Goal: Task Accomplishment & Management: Manage account settings

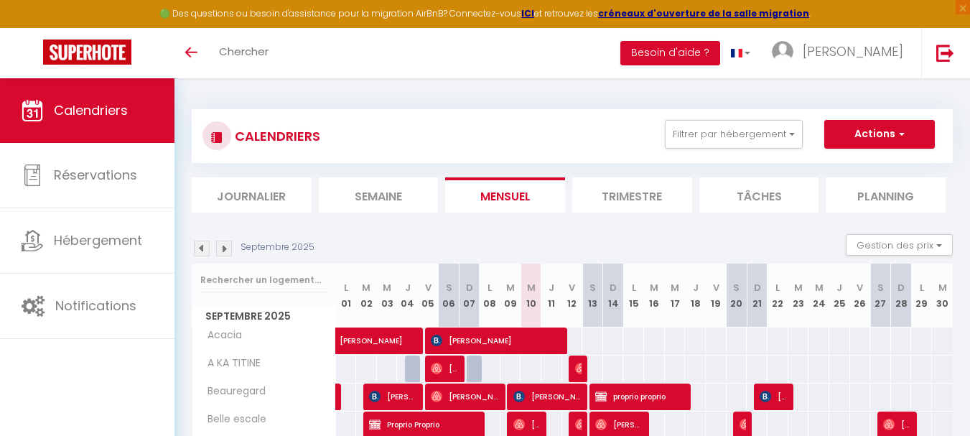
click at [896, 193] on li "Planning" at bounding box center [886, 194] width 120 height 35
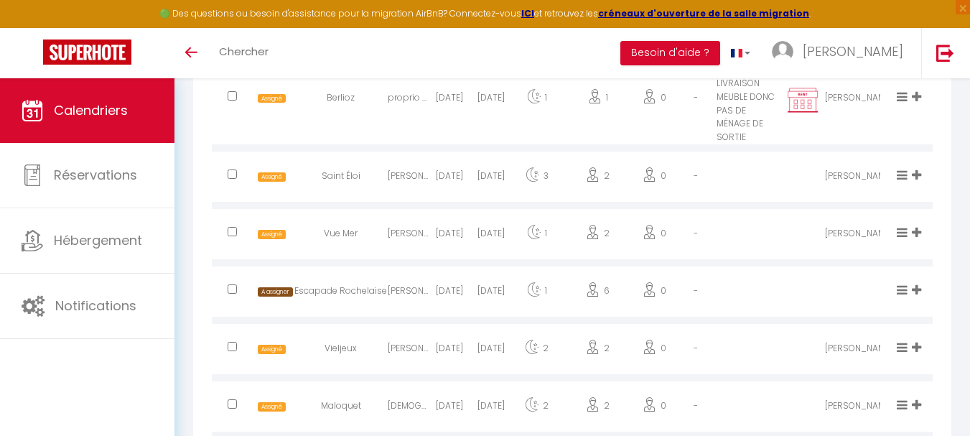
scroll to position [1077, 0]
click at [235, 284] on input "checkbox" at bounding box center [232, 288] width 9 height 9
checkbox input "true"
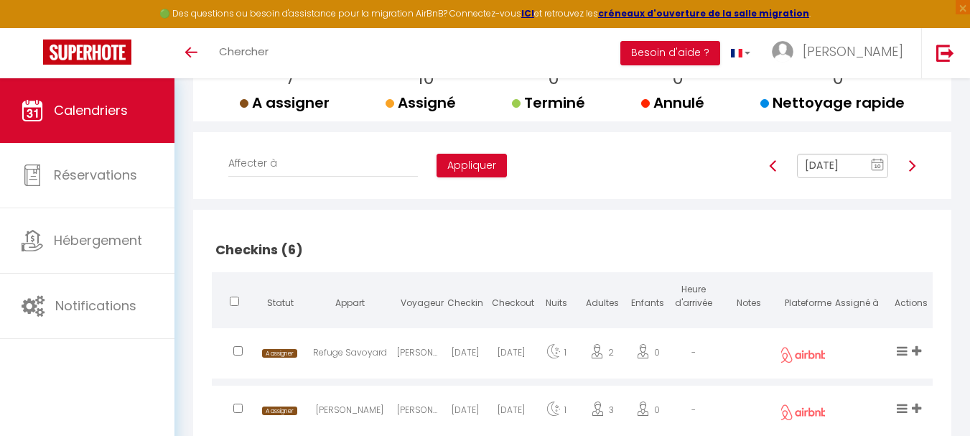
scroll to position [72, 0]
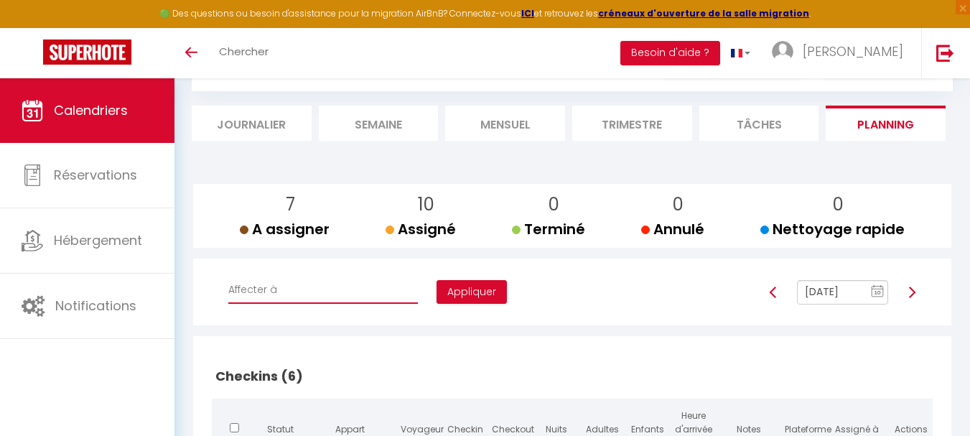
click at [307, 294] on select "Affecter à [PERSON_NAME] [PERSON_NAME] [PERSON_NAME] [PERSON_NAME] [PERSON_NAME…" at bounding box center [323, 289] width 190 height 27
click at [300, 286] on select "Affecter à [PERSON_NAME] [PERSON_NAME] [PERSON_NAME] [PERSON_NAME] [PERSON_NAME…" at bounding box center [323, 289] width 190 height 27
select select "44038"
click at [228, 276] on select "Affecter à [PERSON_NAME] [PERSON_NAME] [PERSON_NAME] [PERSON_NAME] [PERSON_NAME…" at bounding box center [323, 289] width 190 height 27
click at [437, 295] on button "Appliquer" at bounding box center [472, 292] width 70 height 24
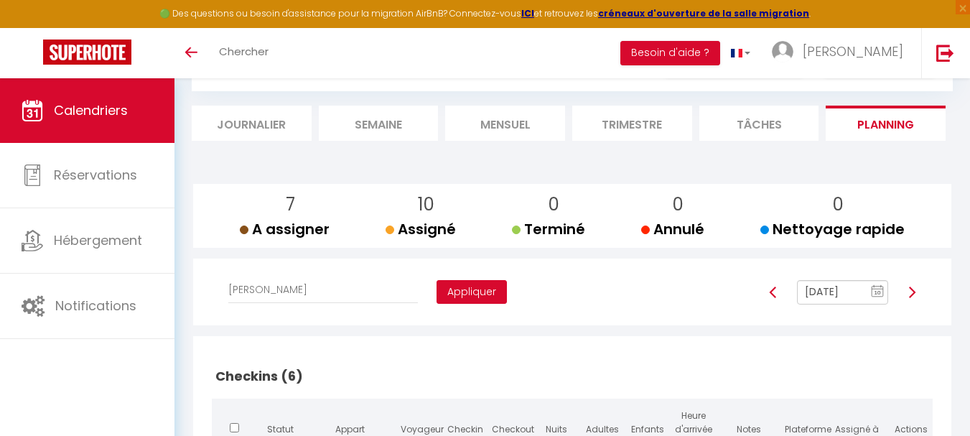
checkbox input "false"
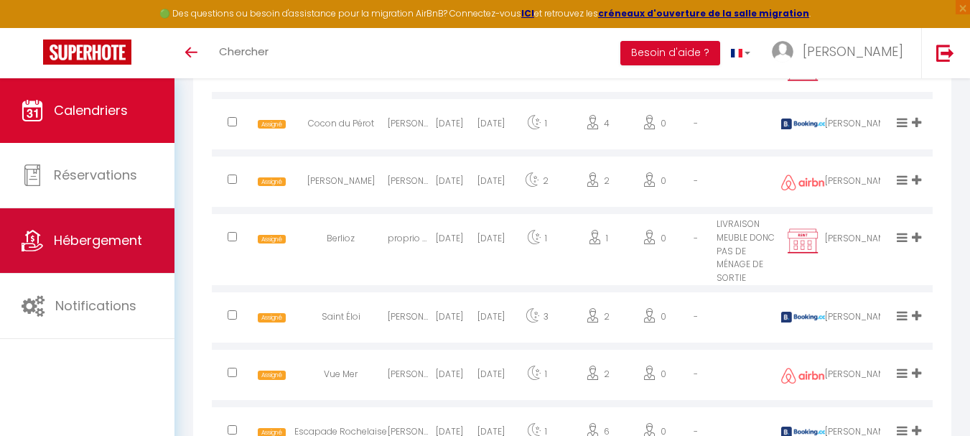
scroll to position [933, 0]
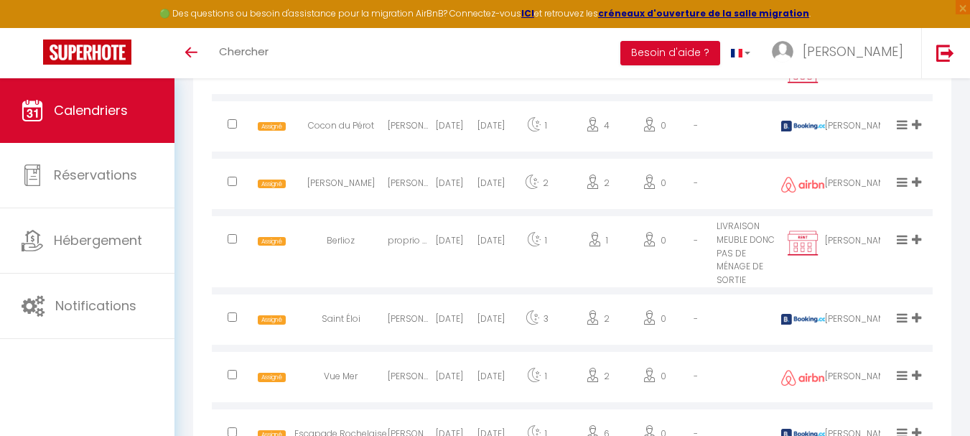
click at [233, 241] on input "checkbox" at bounding box center [232, 238] width 9 height 9
checkbox input "true"
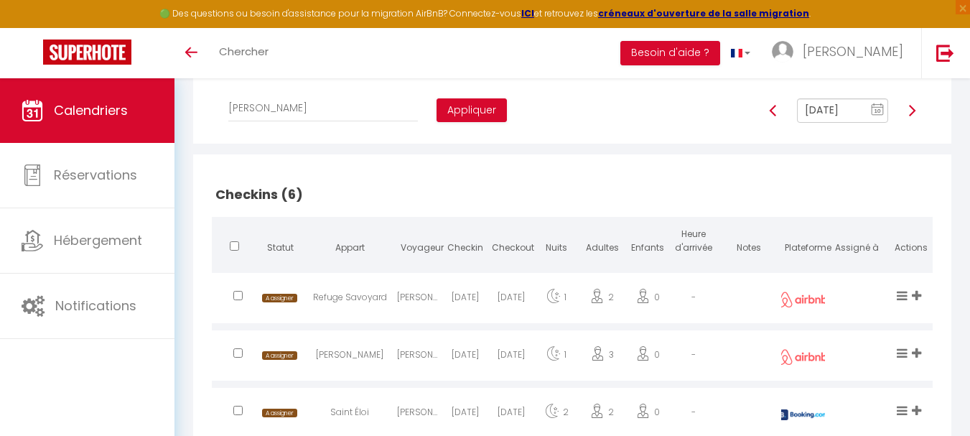
scroll to position [144, 0]
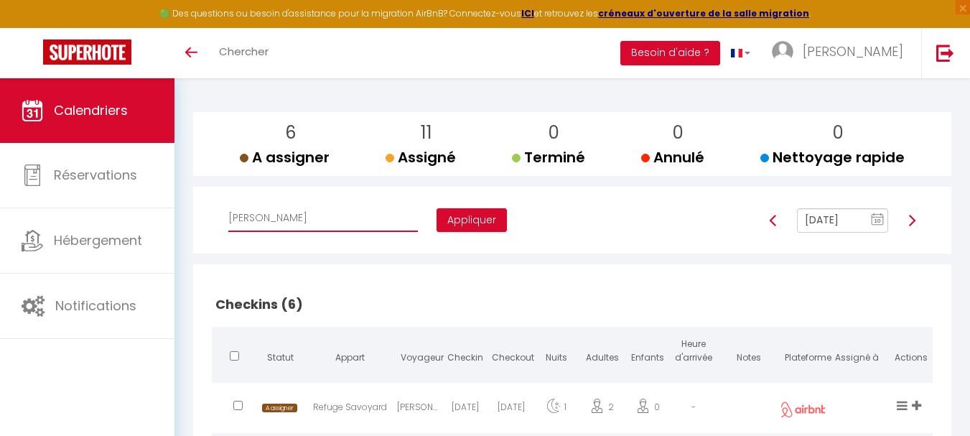
click at [343, 220] on select "Affecter à [PERSON_NAME] [PERSON_NAME] [PERSON_NAME] [PERSON_NAME] [PERSON_NAME…" at bounding box center [323, 218] width 190 height 27
select select "44562"
click at [228, 205] on select "Affecter à [PERSON_NAME] [PERSON_NAME] [PERSON_NAME] [PERSON_NAME] [PERSON_NAME…" at bounding box center [323, 218] width 190 height 27
click at [437, 213] on button "Appliquer" at bounding box center [472, 220] width 70 height 24
checkbox input "false"
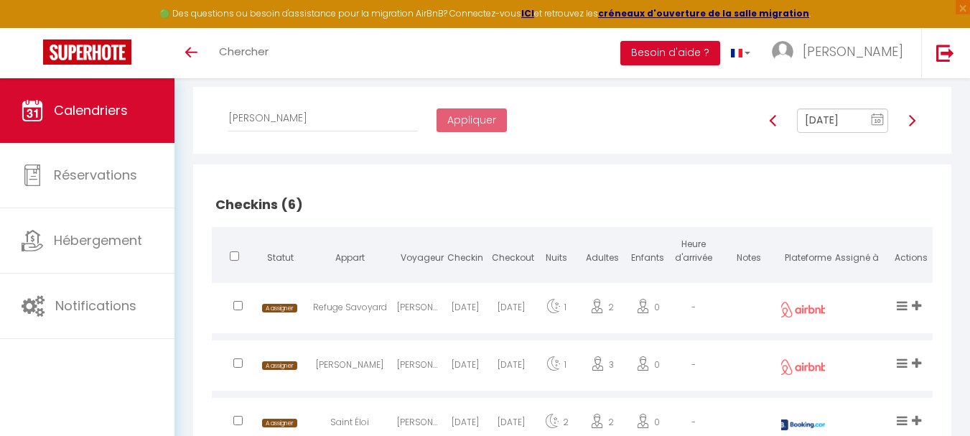
scroll to position [215, 0]
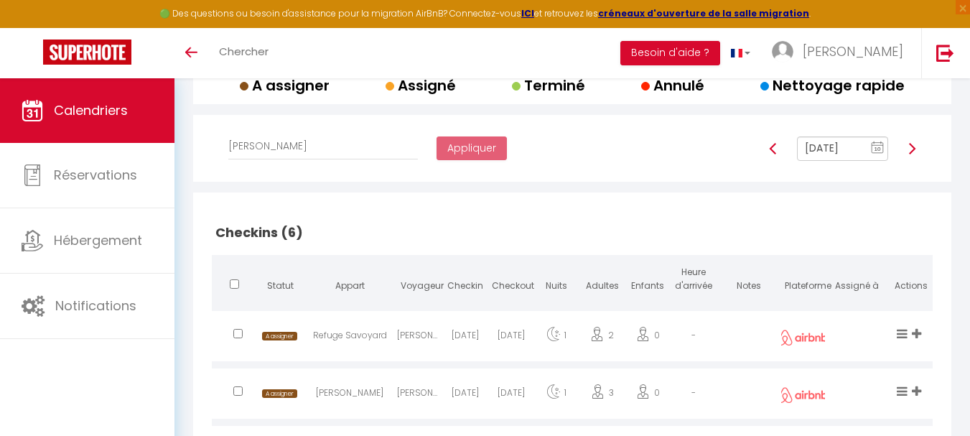
click at [830, 149] on input "[DATE]" at bounding box center [843, 148] width 92 height 24
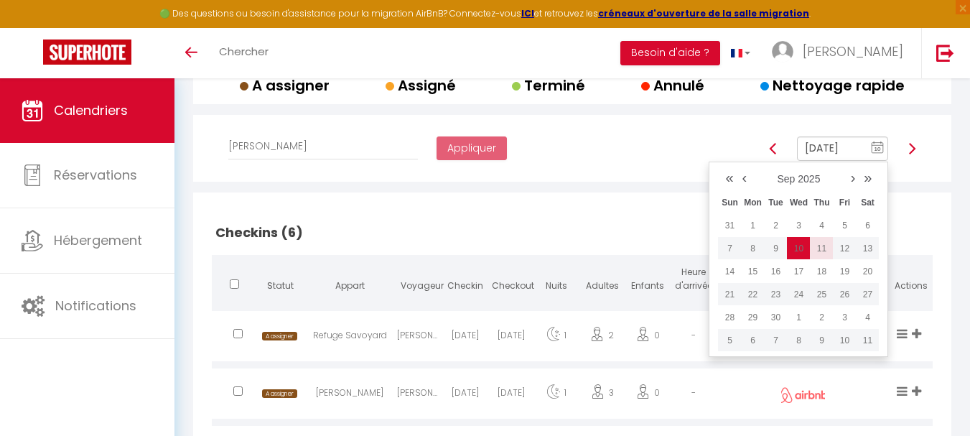
click at [821, 251] on td "11" at bounding box center [821, 248] width 23 height 23
type input "[DATE]"
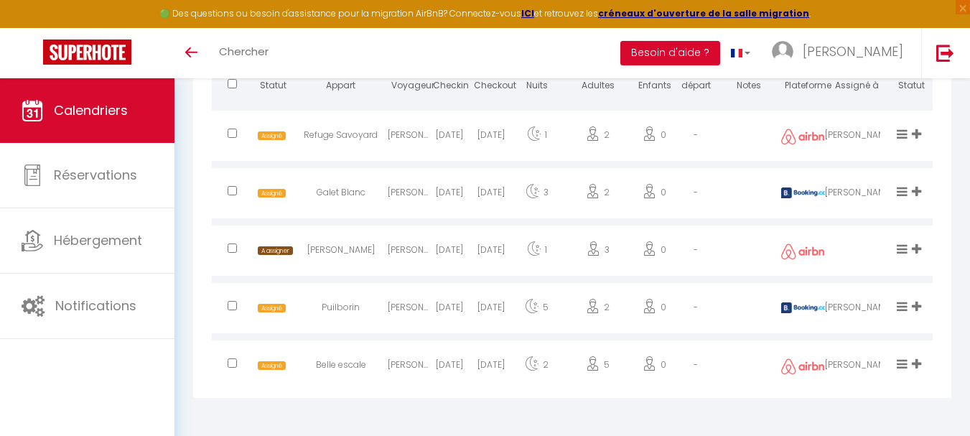
scroll to position [925, 0]
click at [231, 250] on input "checkbox" at bounding box center [232, 247] width 9 height 9
checkbox input "true"
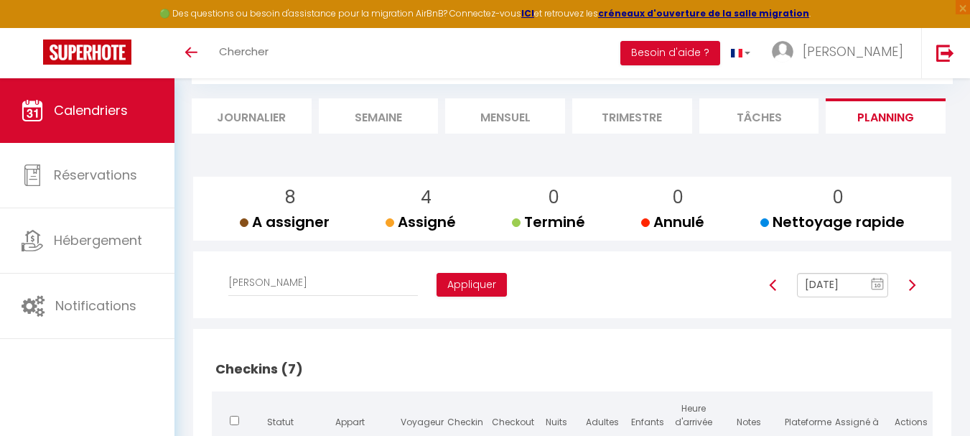
scroll to position [63, 0]
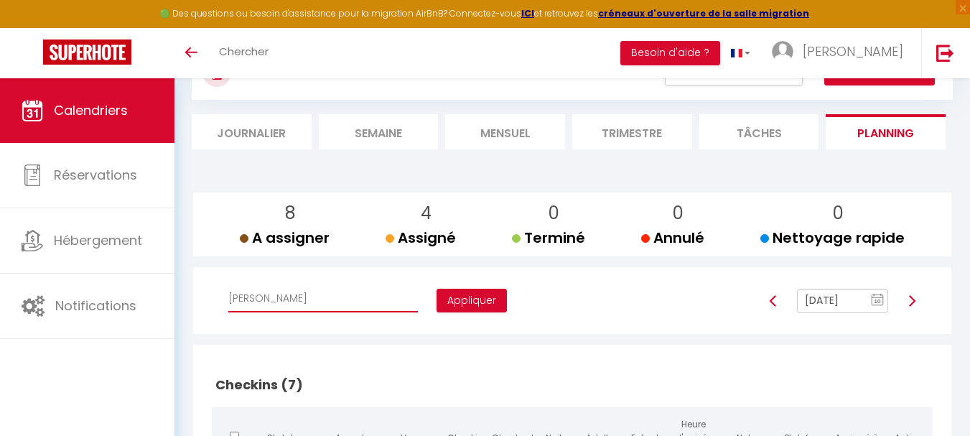
click at [310, 301] on select "Affecter à [PERSON_NAME] [PERSON_NAME] [PERSON_NAME] [PERSON_NAME] [PERSON_NAME…" at bounding box center [323, 298] width 190 height 27
select select "47892"
click at [228, 285] on select "Affecter à [PERSON_NAME] [PERSON_NAME] [PERSON_NAME] [PERSON_NAME] [PERSON_NAME…" at bounding box center [323, 298] width 190 height 27
click at [437, 297] on button "Appliquer" at bounding box center [472, 301] width 70 height 24
checkbox input "false"
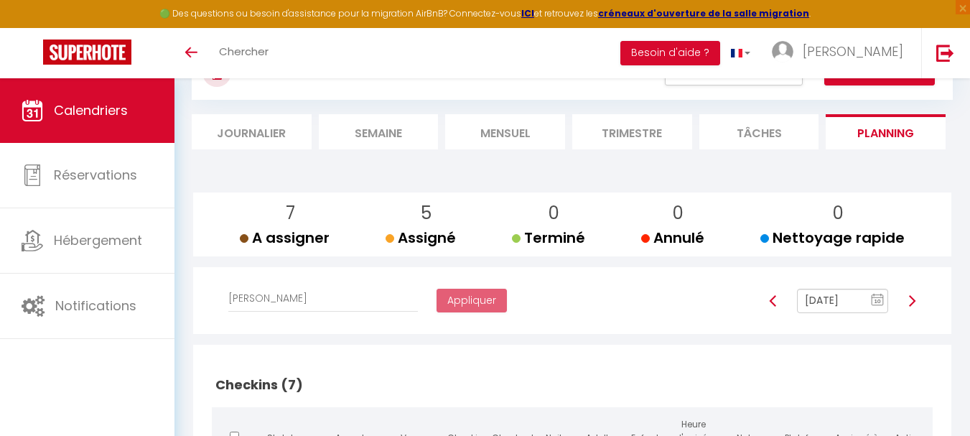
click at [847, 297] on input "[DATE]" at bounding box center [843, 301] width 92 height 24
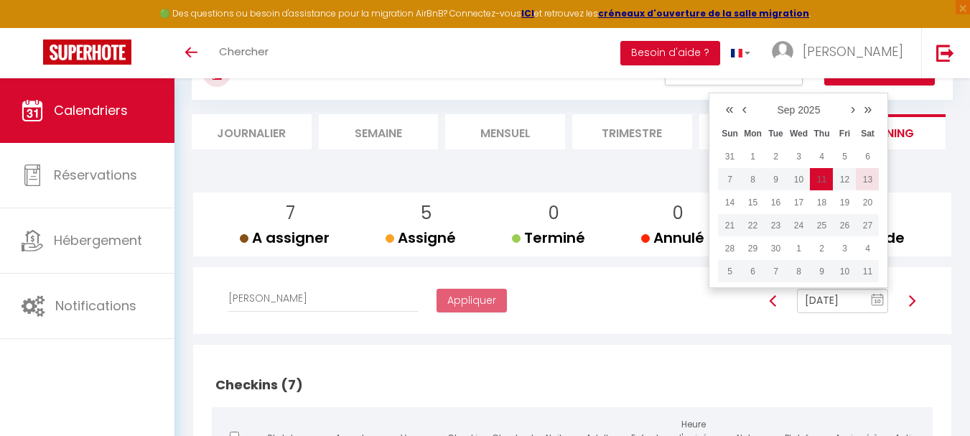
click at [875, 172] on td "13" at bounding box center [867, 179] width 23 height 23
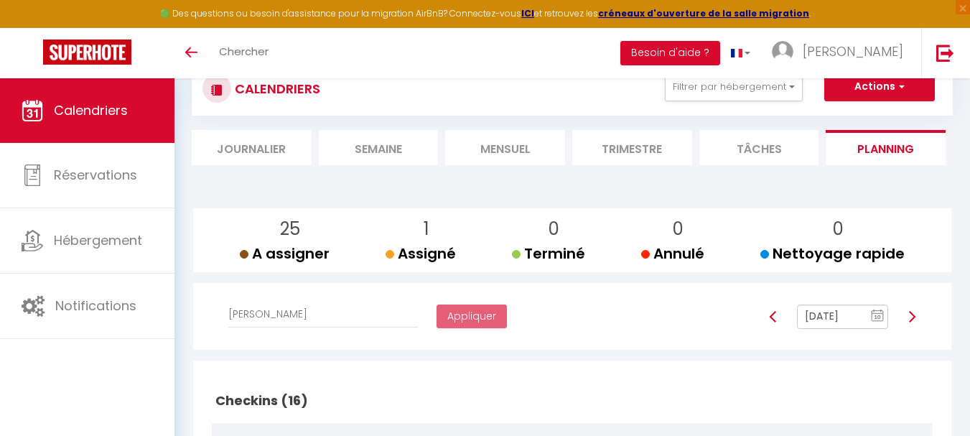
scroll to position [72, 0]
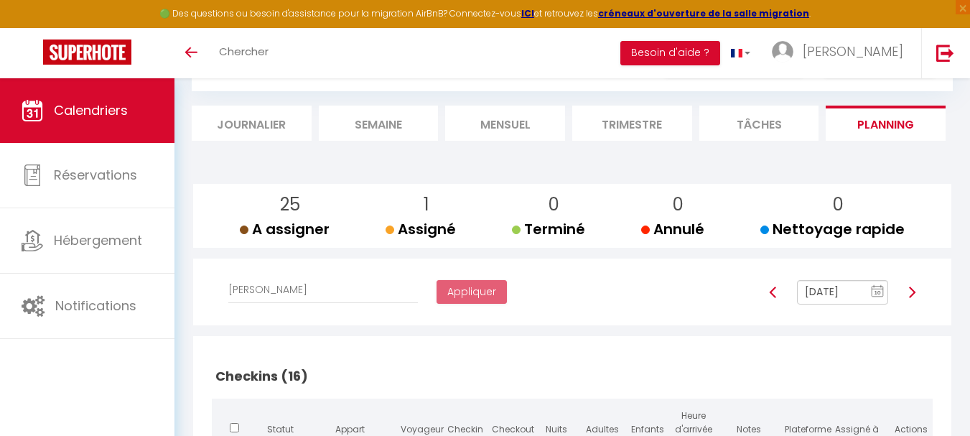
click at [848, 289] on input "[DATE]" at bounding box center [843, 292] width 92 height 24
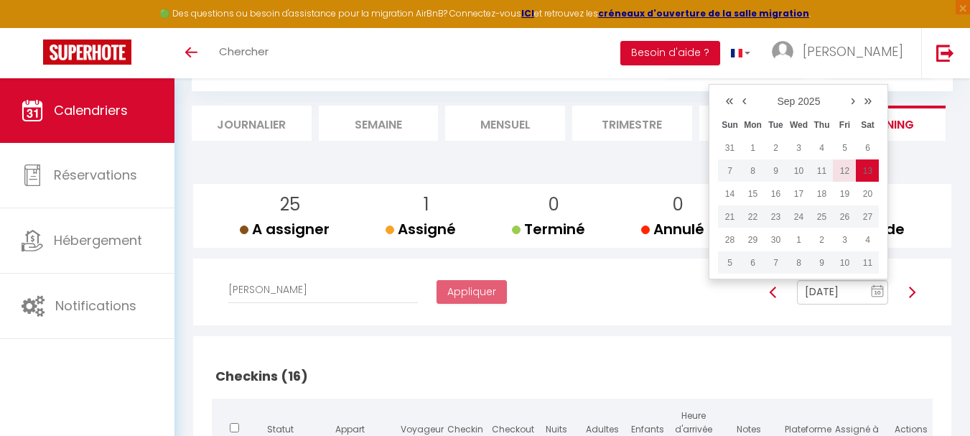
click at [845, 167] on td "12" at bounding box center [844, 170] width 23 height 23
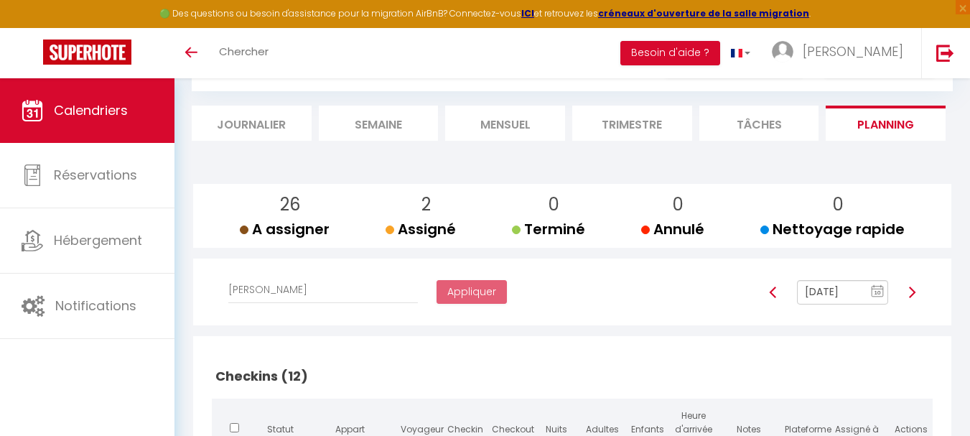
click at [837, 297] on input "[DATE]" at bounding box center [843, 292] width 92 height 24
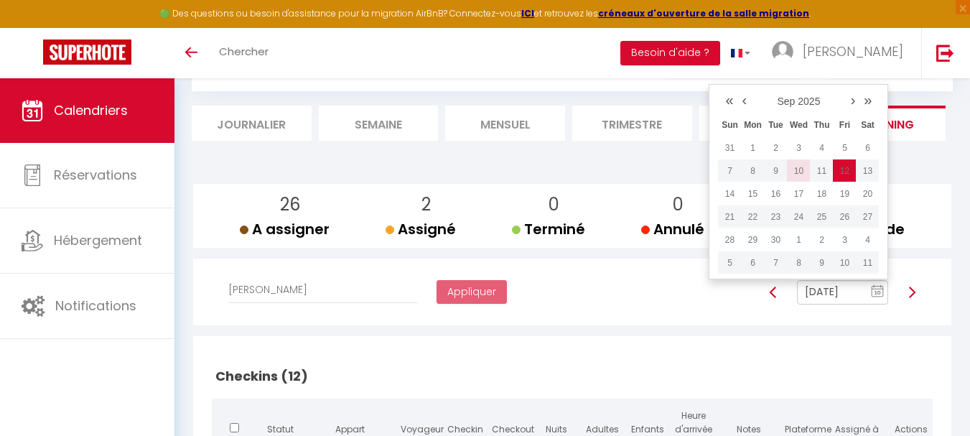
click at [804, 170] on td "10" at bounding box center [798, 170] width 23 height 23
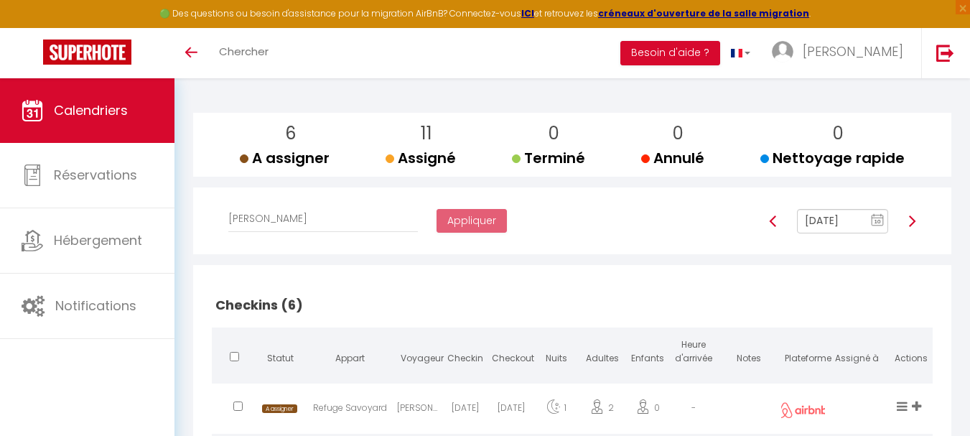
scroll to position [144, 0]
click at [844, 225] on input "[DATE]" at bounding box center [843, 220] width 92 height 24
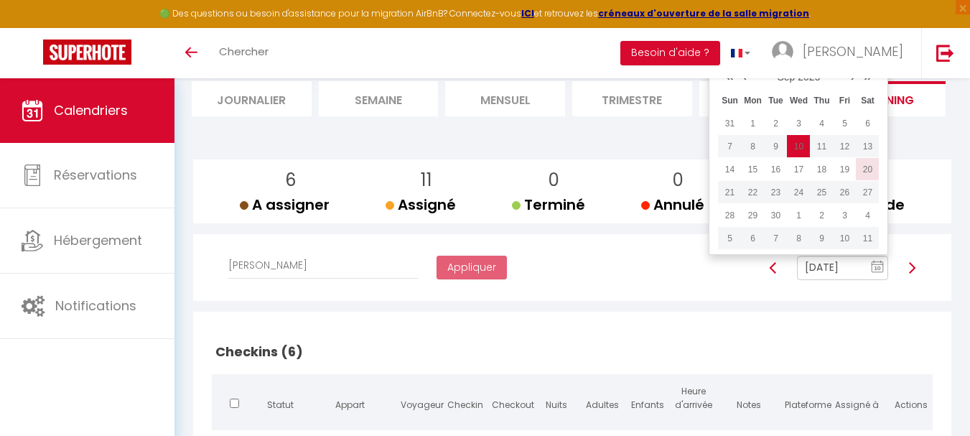
scroll to position [72, 0]
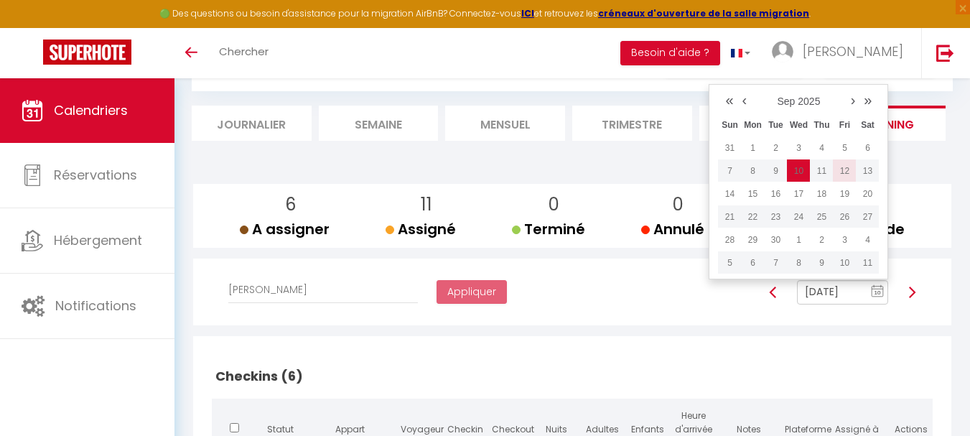
click at [847, 172] on td "12" at bounding box center [844, 170] width 23 height 23
type input "[DATE]"
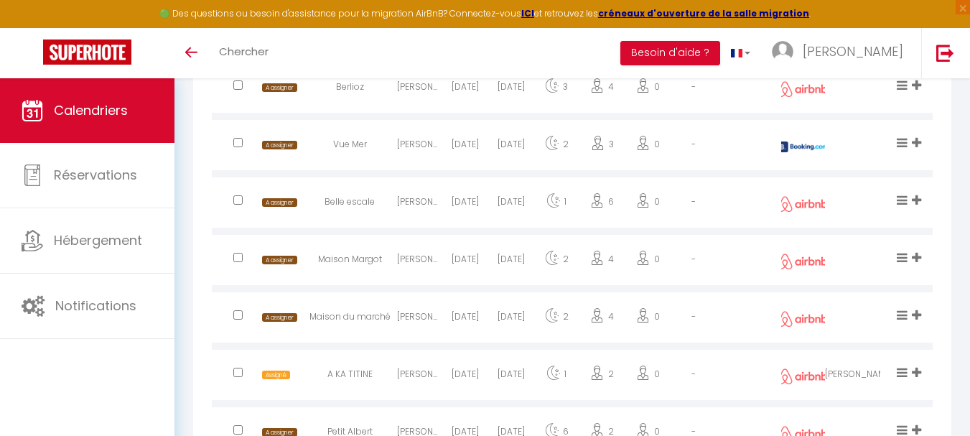
scroll to position [718, 0]
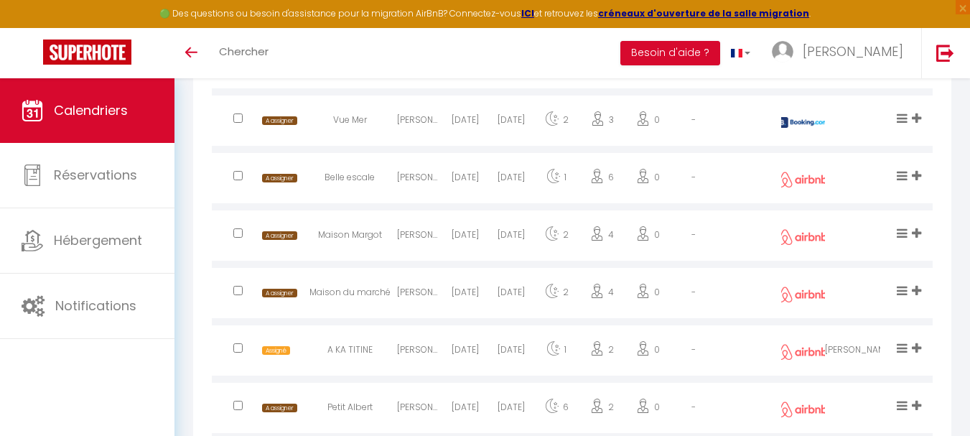
click at [427, 288] on div "[PERSON_NAME]" at bounding box center [420, 294] width 46 height 47
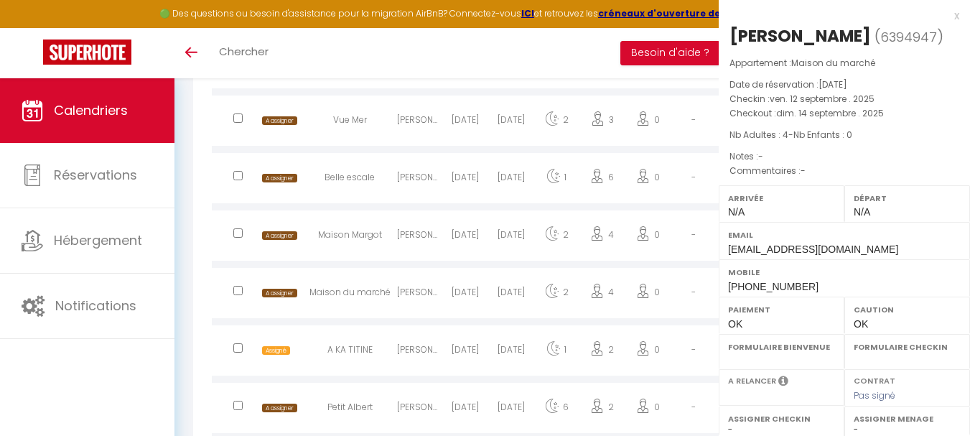
select select "0"
select select "1"
select select
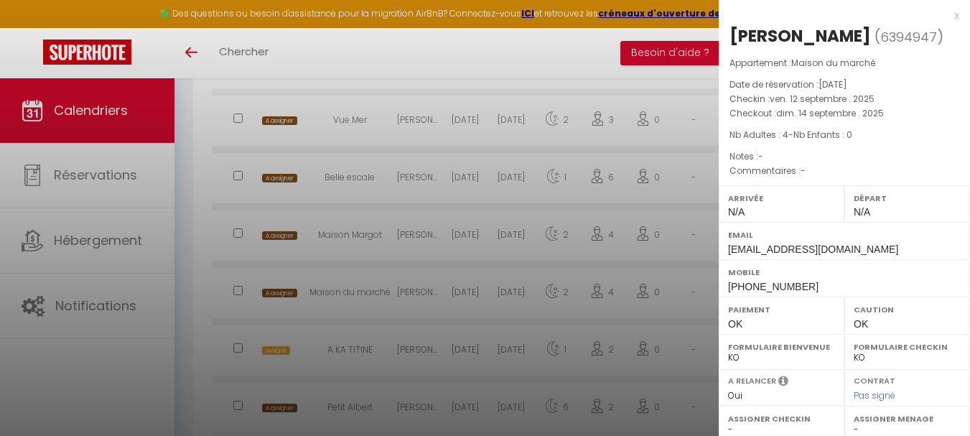
click at [195, 233] on div at bounding box center [485, 218] width 970 height 436
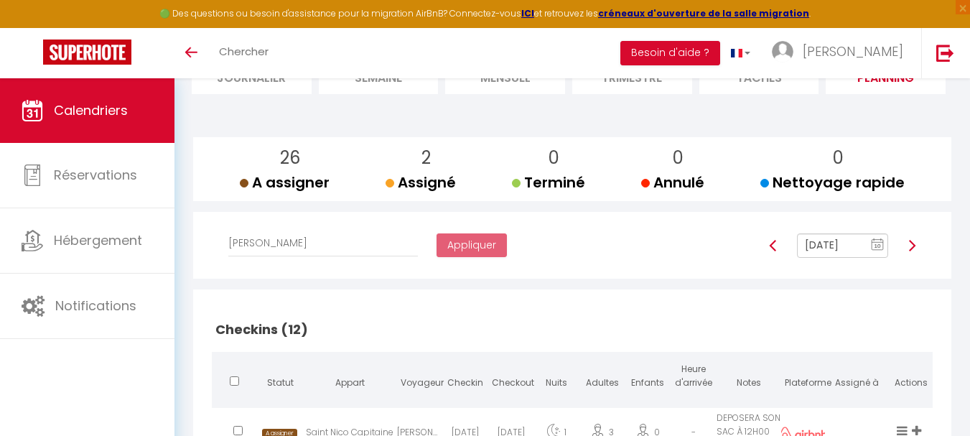
scroll to position [215, 0]
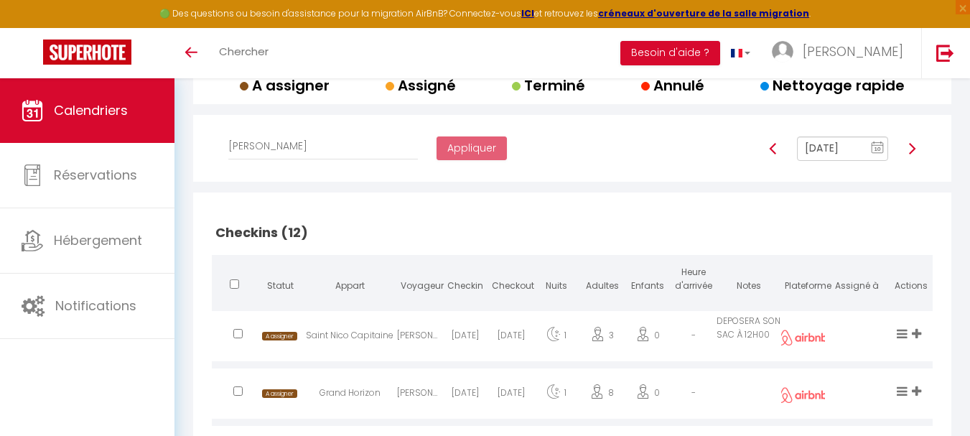
click at [839, 146] on input "[DATE]" at bounding box center [843, 148] width 92 height 24
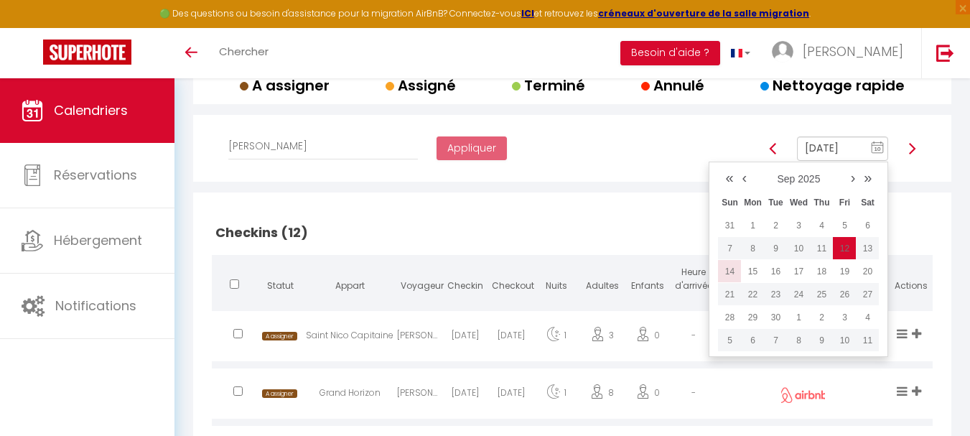
click at [727, 269] on td "14" at bounding box center [729, 271] width 23 height 23
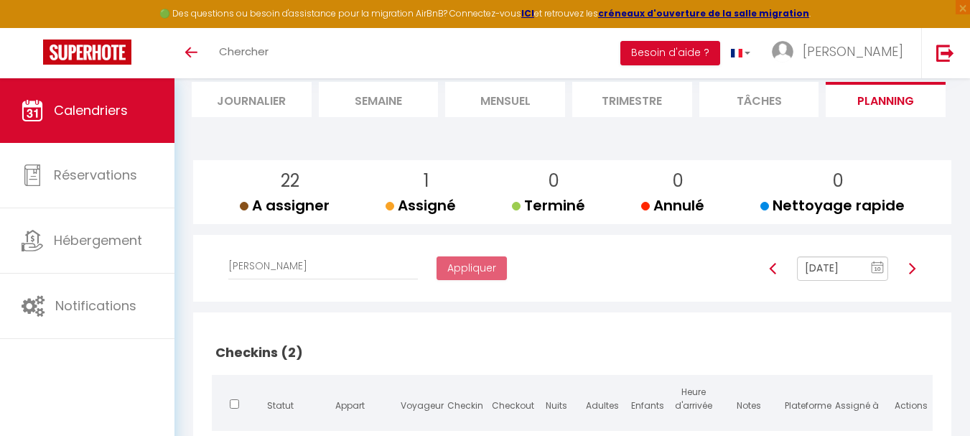
scroll to position [72, 0]
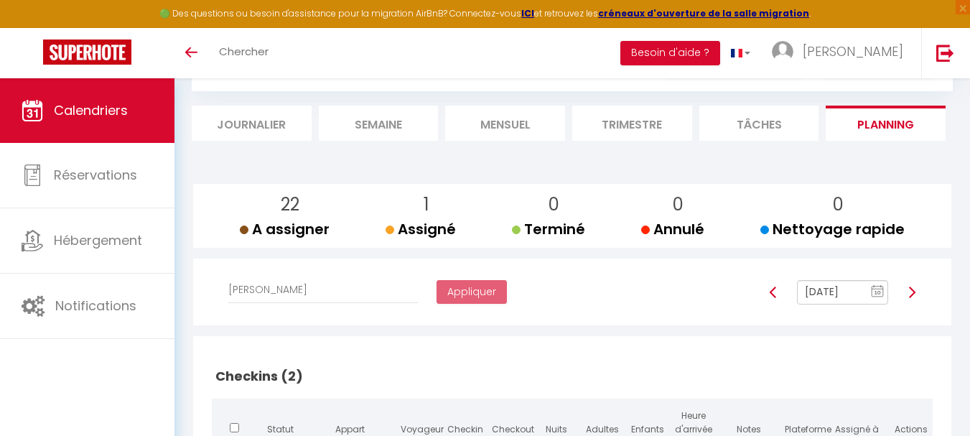
click at [826, 293] on input "[DATE]" at bounding box center [843, 292] width 92 height 24
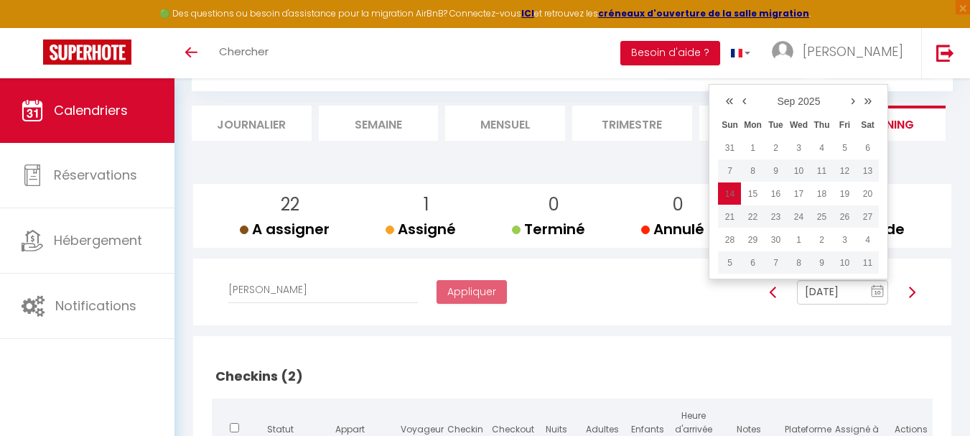
click at [559, 321] on div "Affecter à [PERSON_NAME] [PERSON_NAME] [PERSON_NAME] [PERSON_NAME] [PERSON_NAME…" at bounding box center [572, 292] width 740 height 67
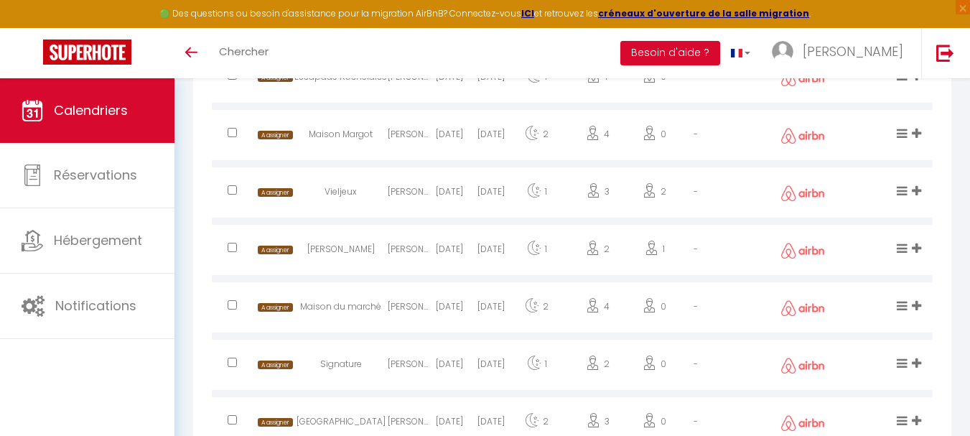
scroll to position [1508, 0]
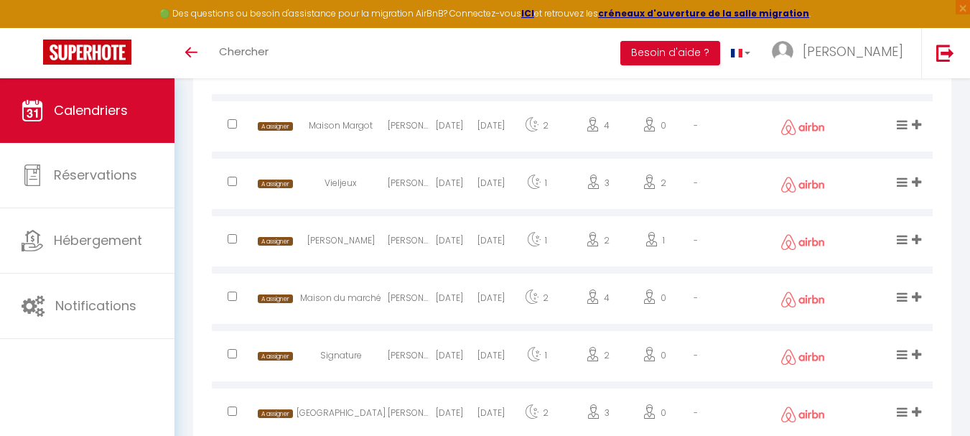
click at [348, 299] on div "Maison du marché" at bounding box center [341, 300] width 94 height 47
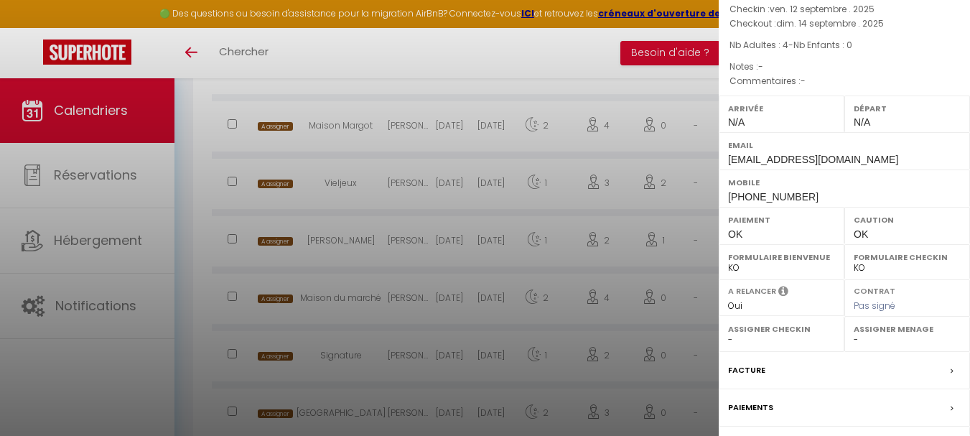
scroll to position [0, 0]
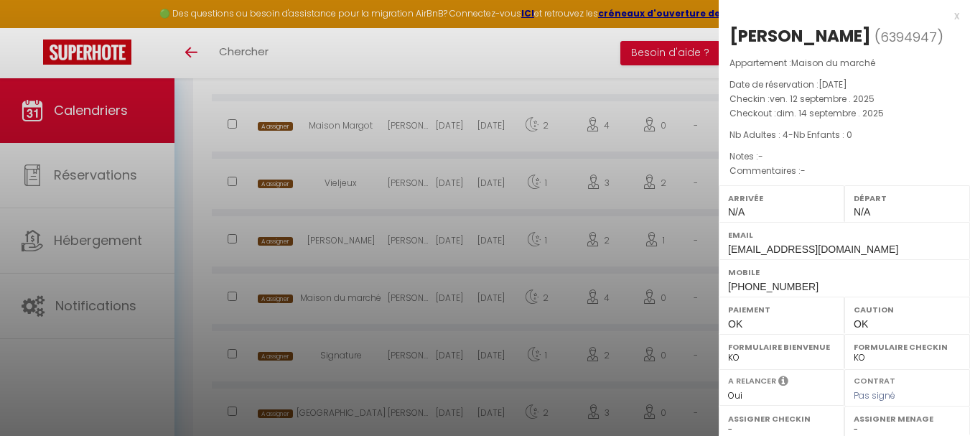
click at [191, 161] on div at bounding box center [485, 218] width 970 height 436
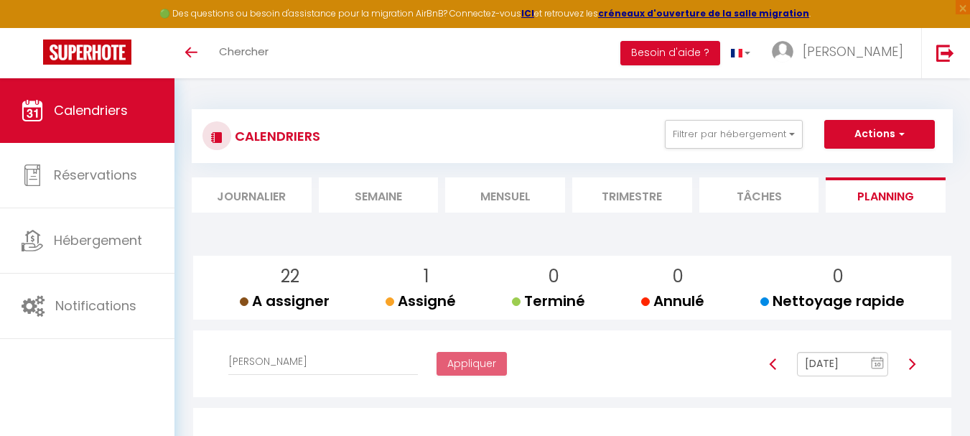
click at [844, 369] on input "[DATE]" at bounding box center [843, 364] width 92 height 24
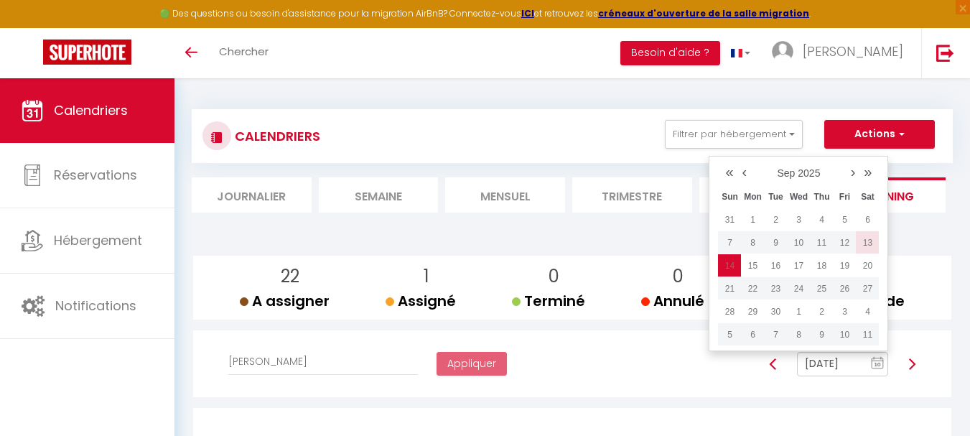
click at [872, 248] on td "13" at bounding box center [867, 242] width 23 height 23
type input "[DATE]"
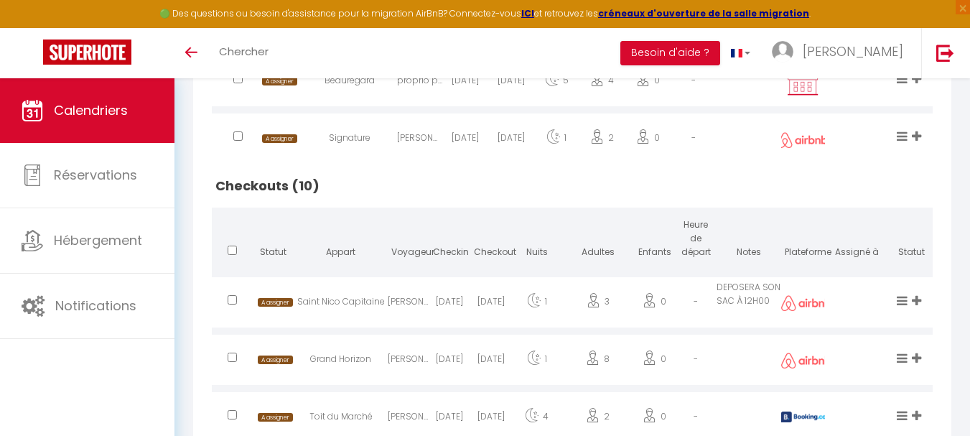
scroll to position [1226, 0]
